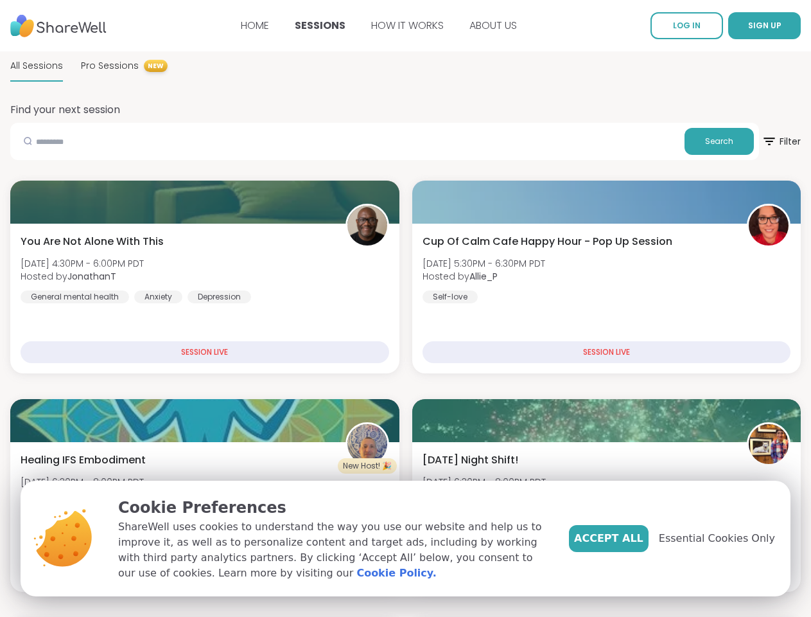
click at [748, 26] on span "SIGN UP" at bounding box center [764, 25] width 33 height 11
click at [139, 66] on span "Pro Sessions" at bounding box center [110, 65] width 58 height 13
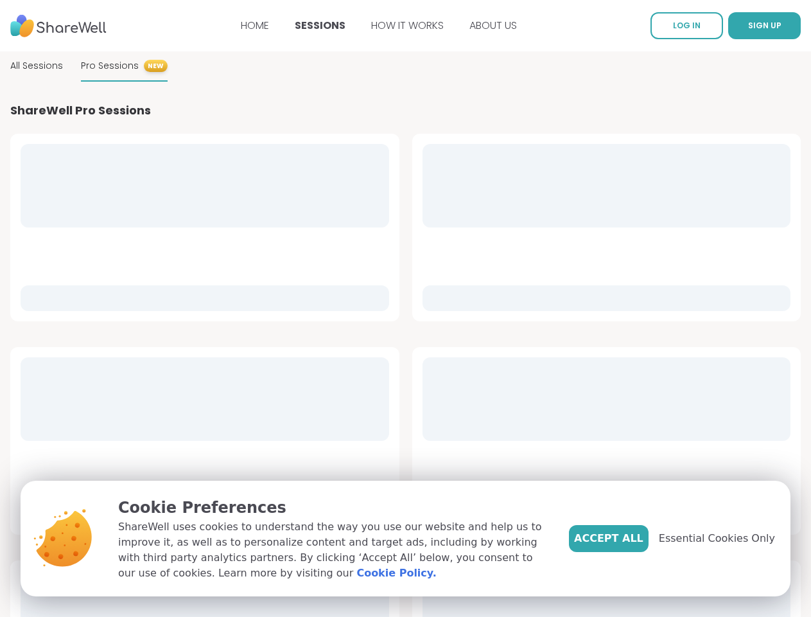
click at [666, 141] on div at bounding box center [606, 228] width 389 height 188
click at [727, 141] on div at bounding box center [606, 228] width 389 height 188
